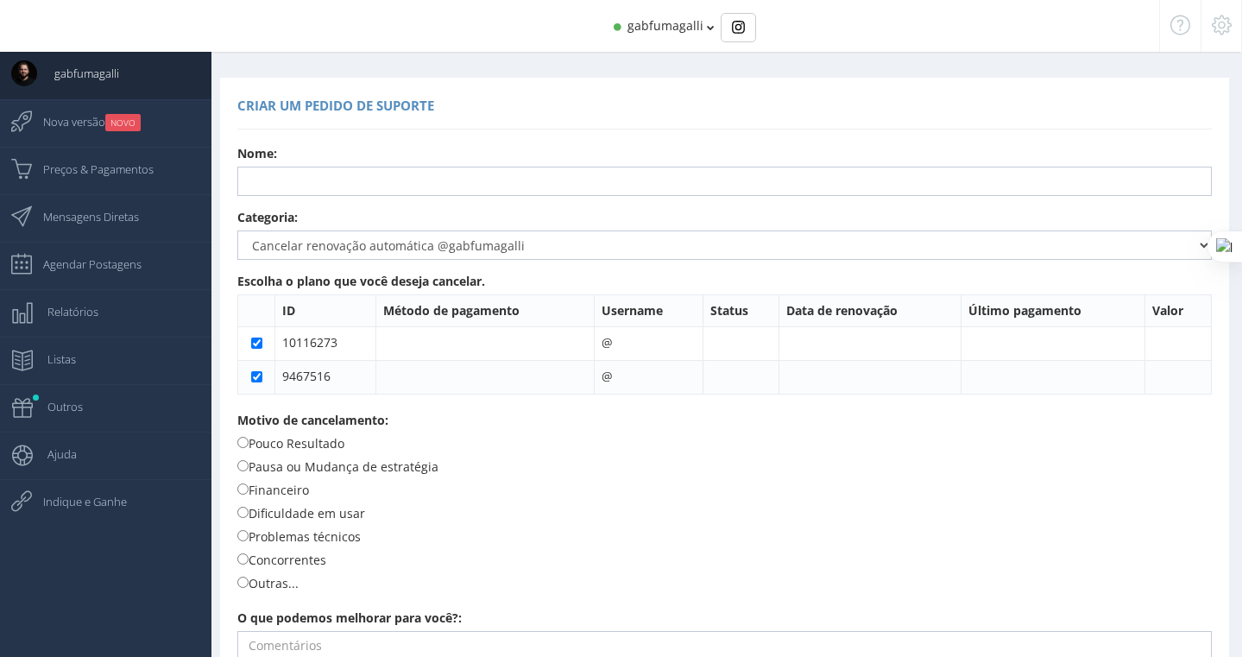
select select "359"
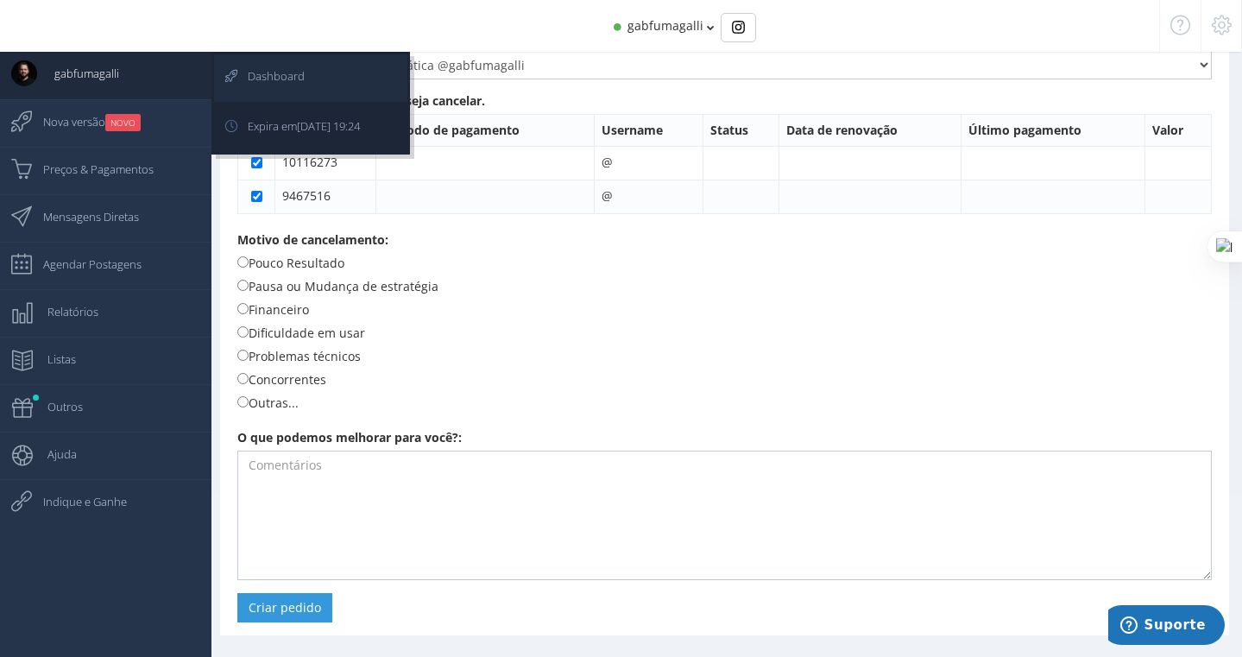
click at [267, 77] on span "Dashboard" at bounding box center [267, 75] width 74 height 43
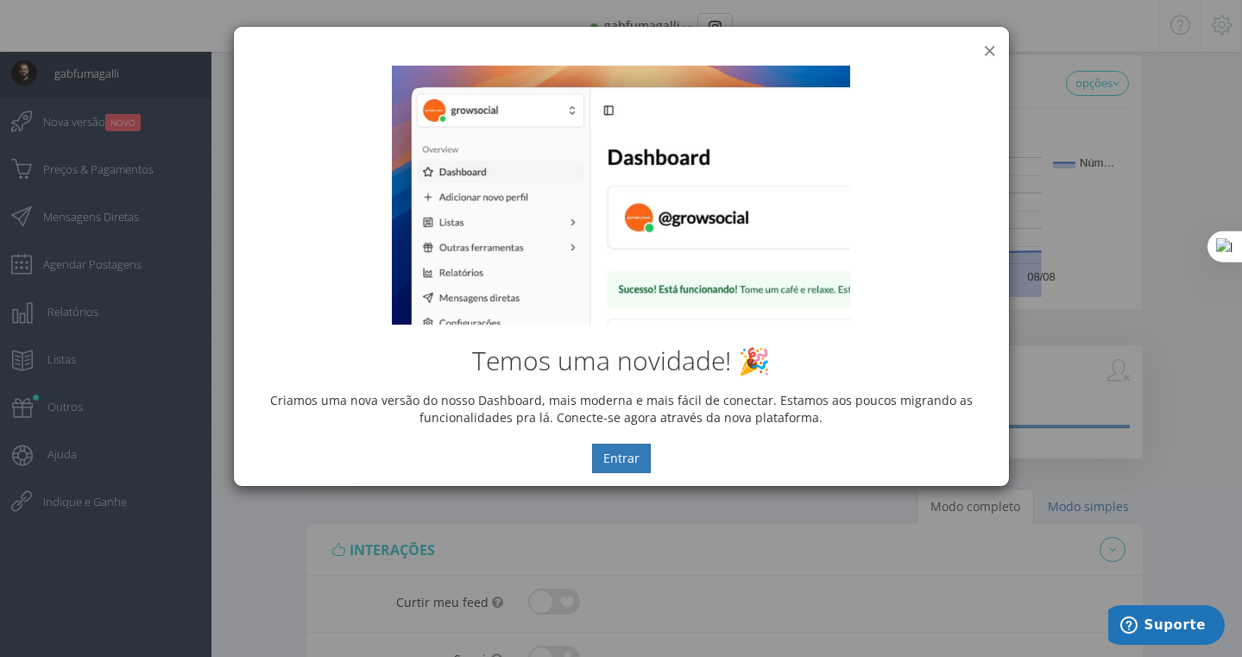
click at [986, 51] on button "×" at bounding box center [989, 50] width 13 height 23
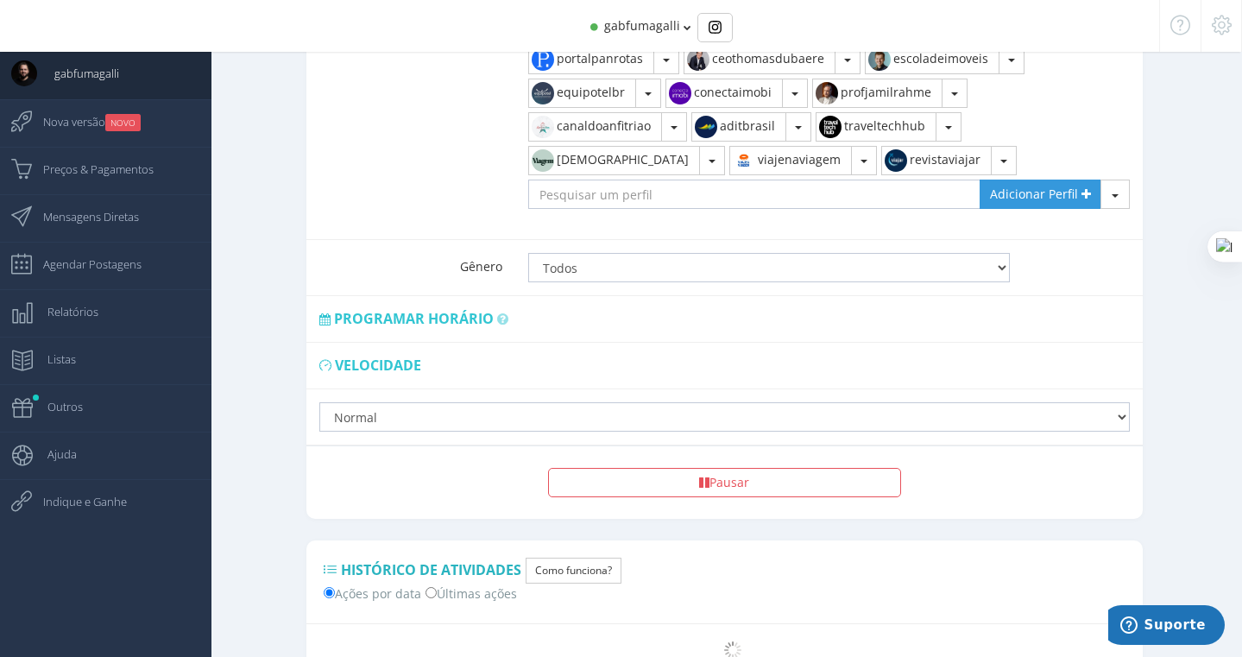
scroll to position [1389, 0]
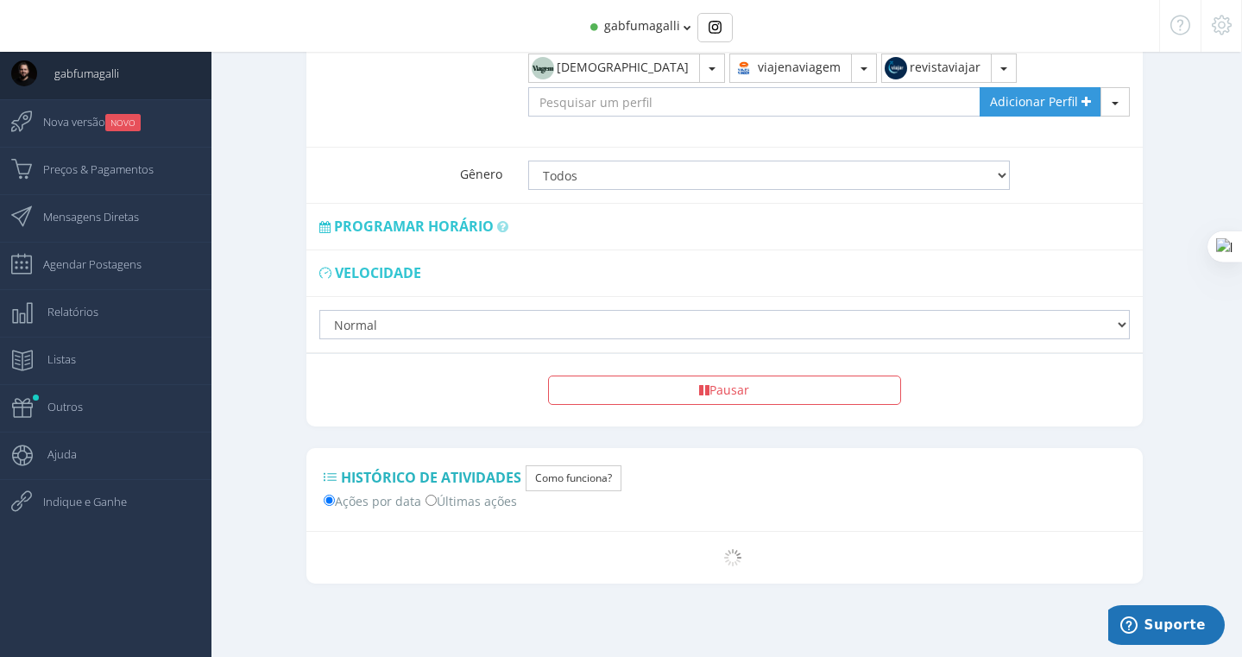
drag, startPoint x: 730, startPoint y: 557, endPoint x: 732, endPoint y: 567, distance: 9.6
click at [731, 557] on img at bounding box center [732, 557] width 17 height 17
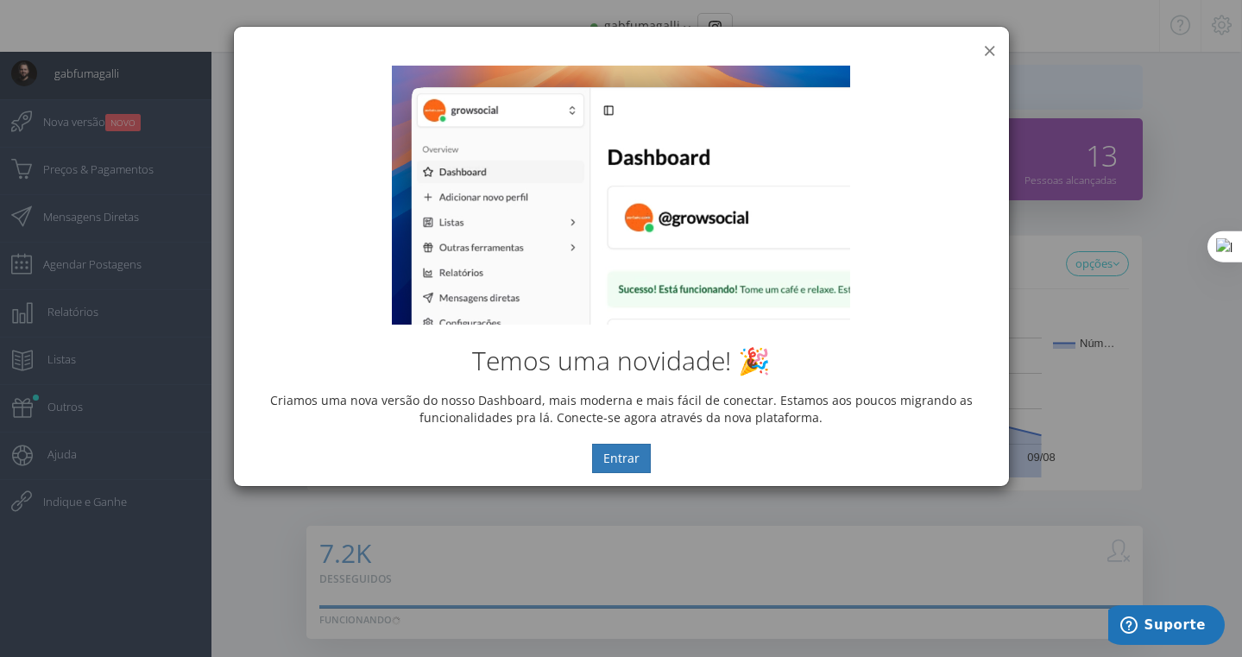
click at [988, 51] on button "×" at bounding box center [989, 50] width 13 height 23
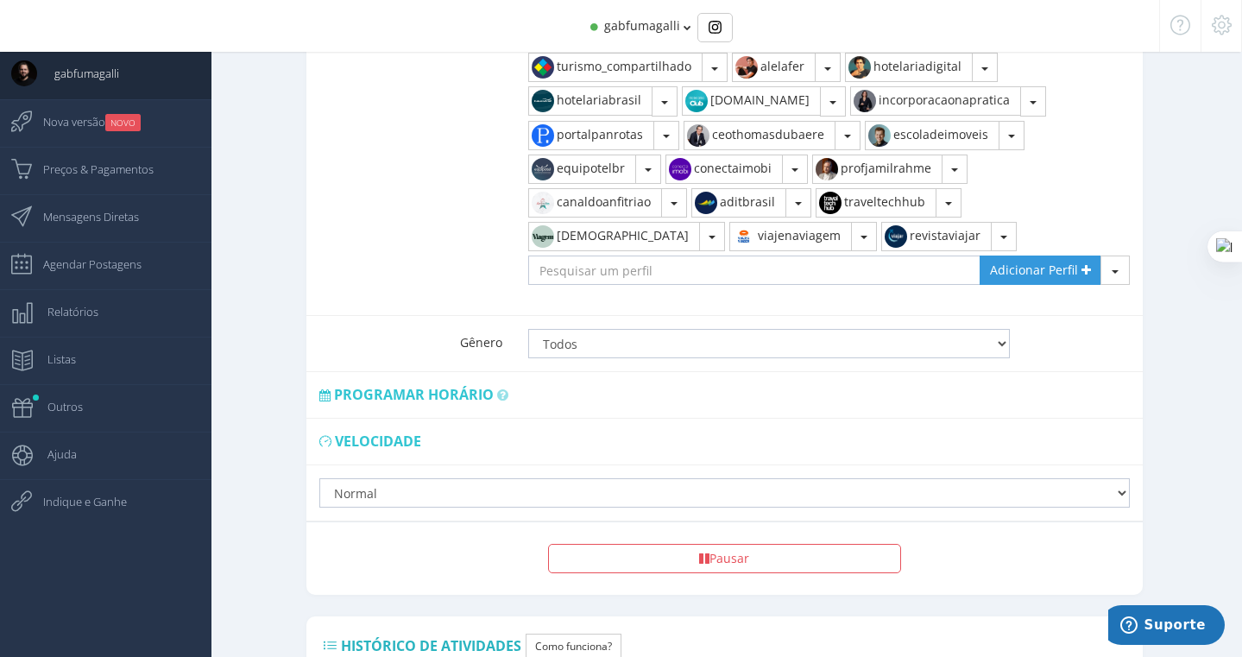
scroll to position [1389, 0]
